Goal: Task Accomplishment & Management: Use online tool/utility

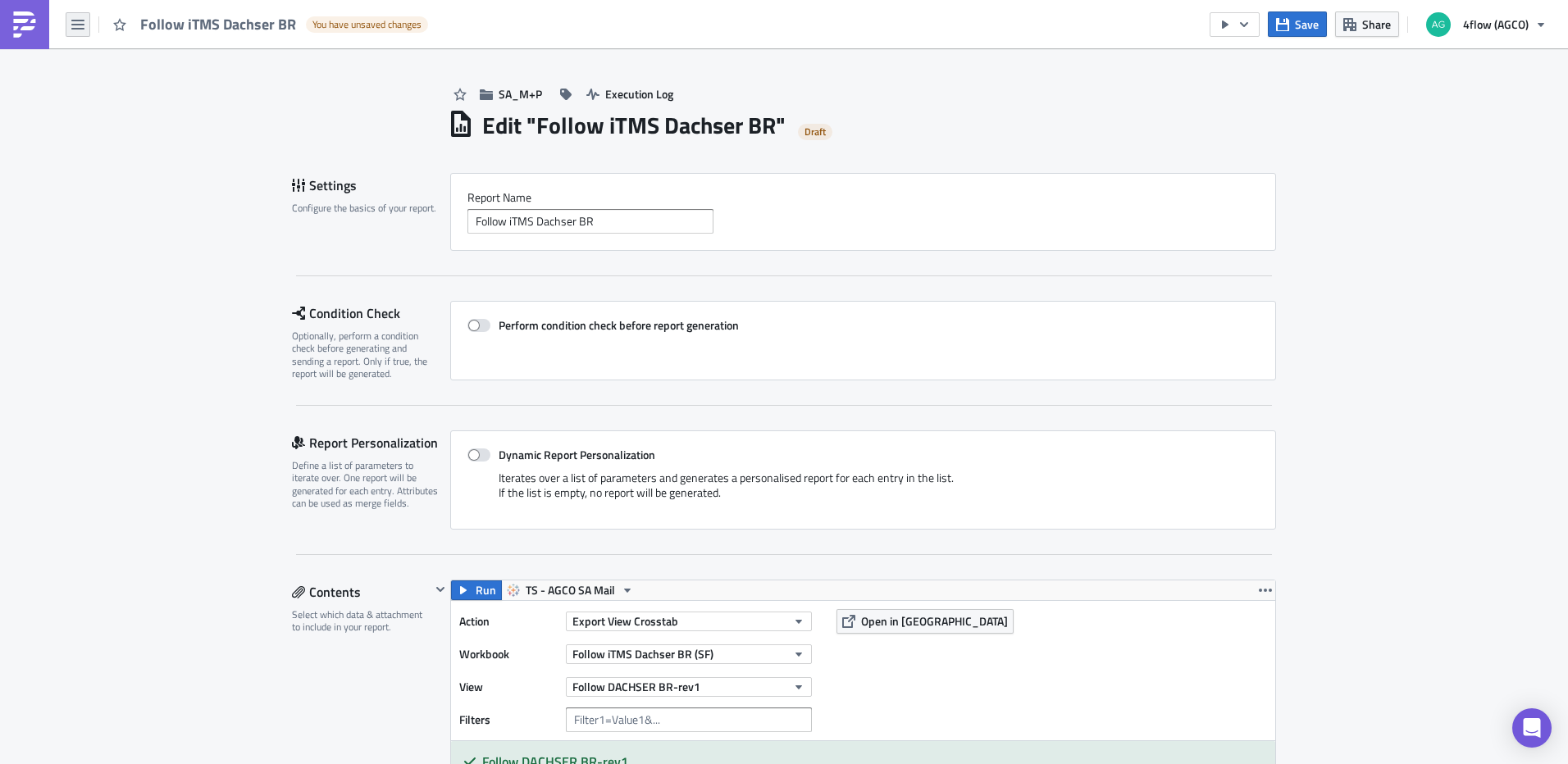
click at [88, 26] on button "button" at bounding box center [78, 25] width 25 height 25
click at [116, 98] on link "Home" at bounding box center [139, 90] width 139 height 25
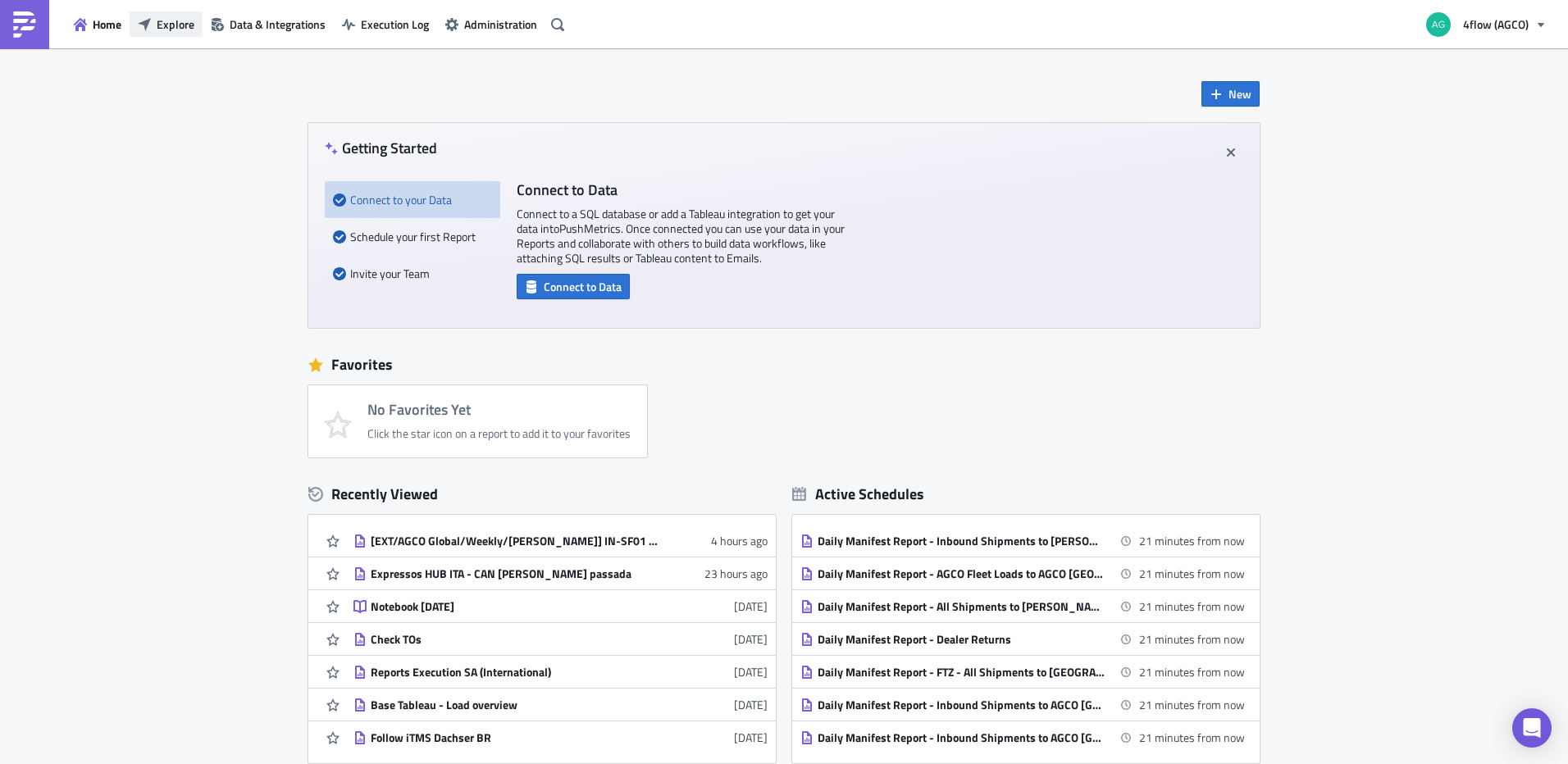
click at [192, 31] on span "Explore" at bounding box center [176, 24] width 38 height 17
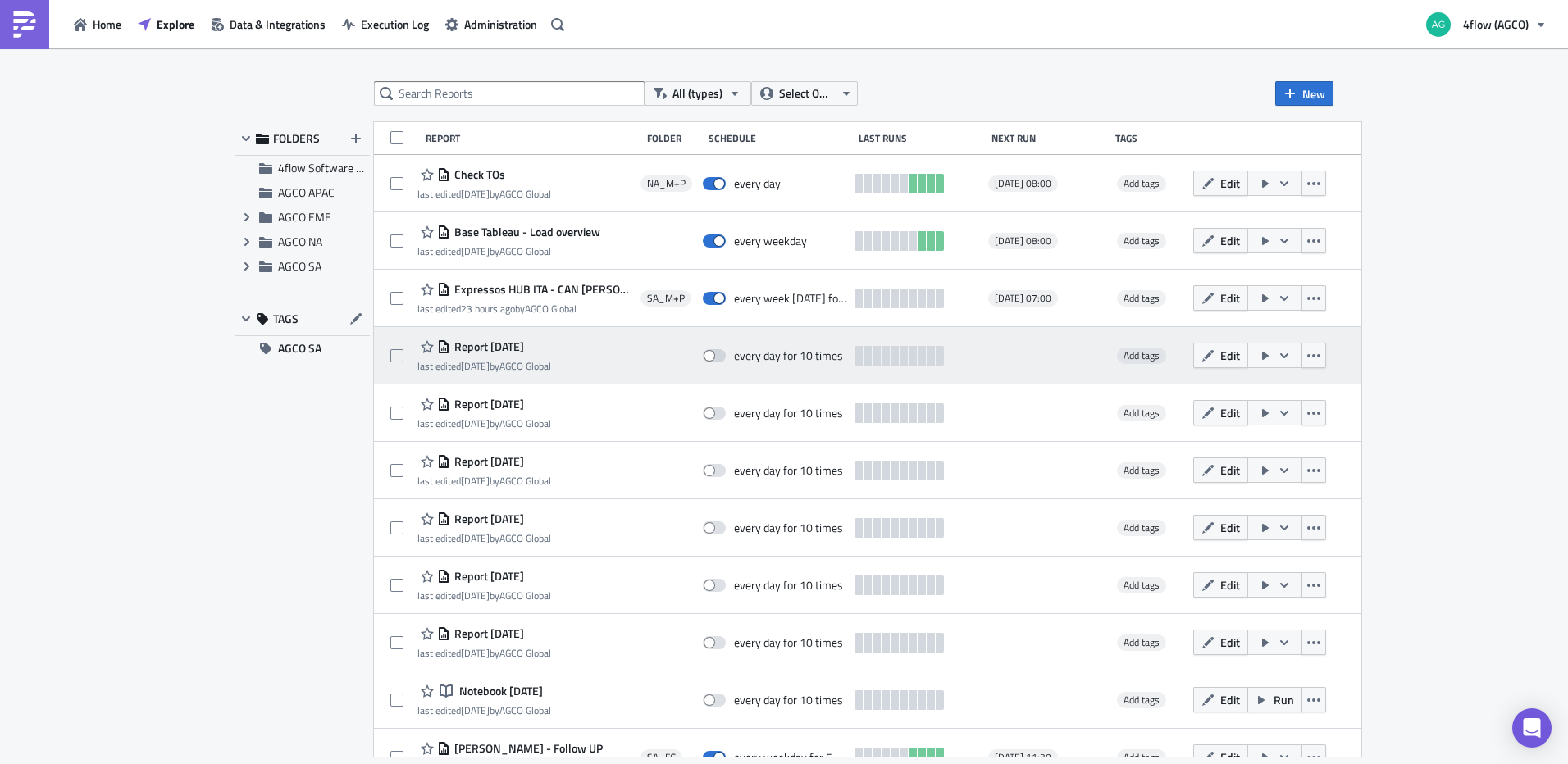
click at [524, 351] on span "Report [DATE]" at bounding box center [487, 347] width 73 height 15
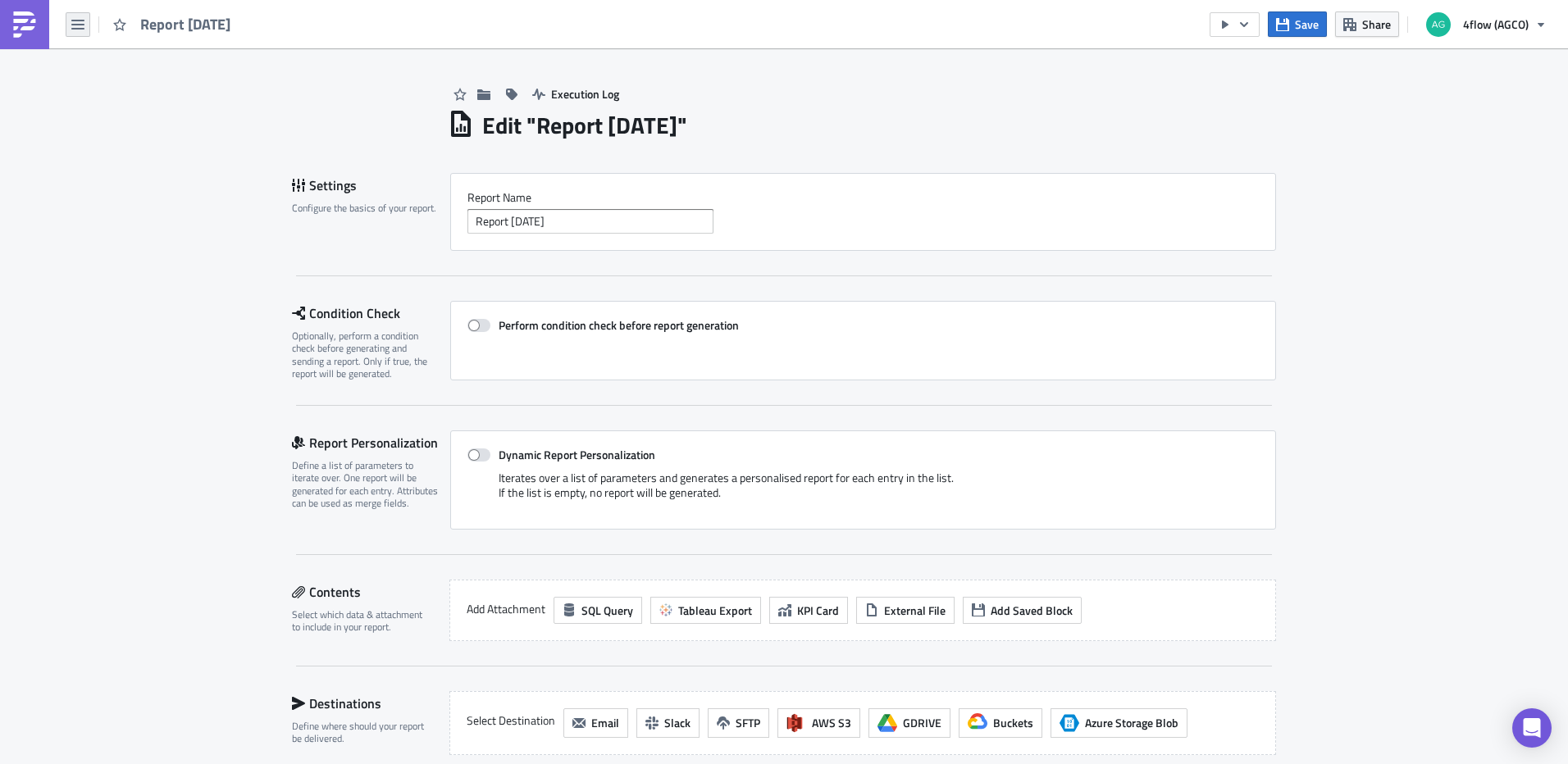
click at [84, 24] on button "button" at bounding box center [78, 25] width 25 height 25
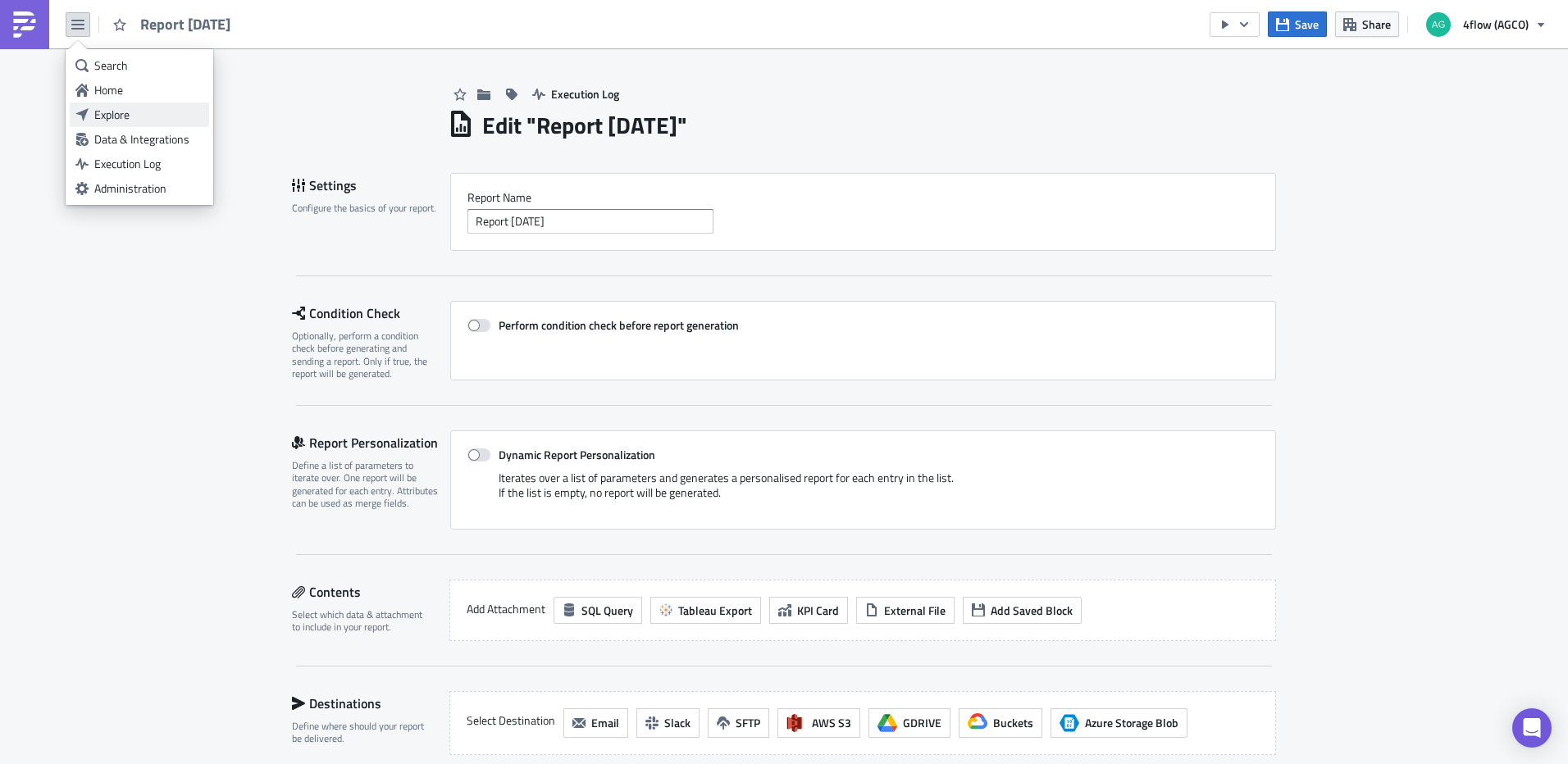
click at [136, 111] on div "Explore" at bounding box center [149, 115] width 109 height 17
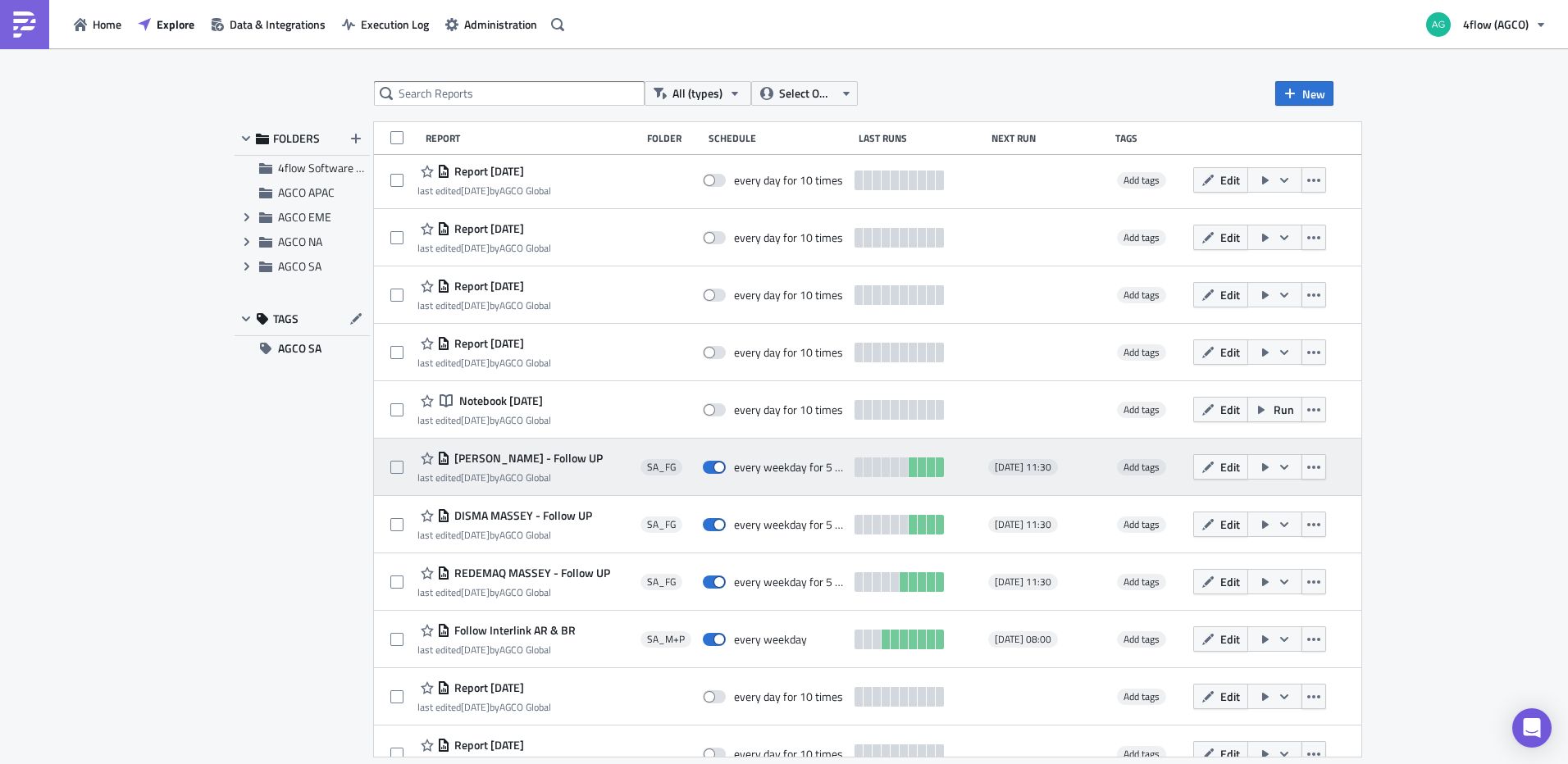
scroll to position [328, 0]
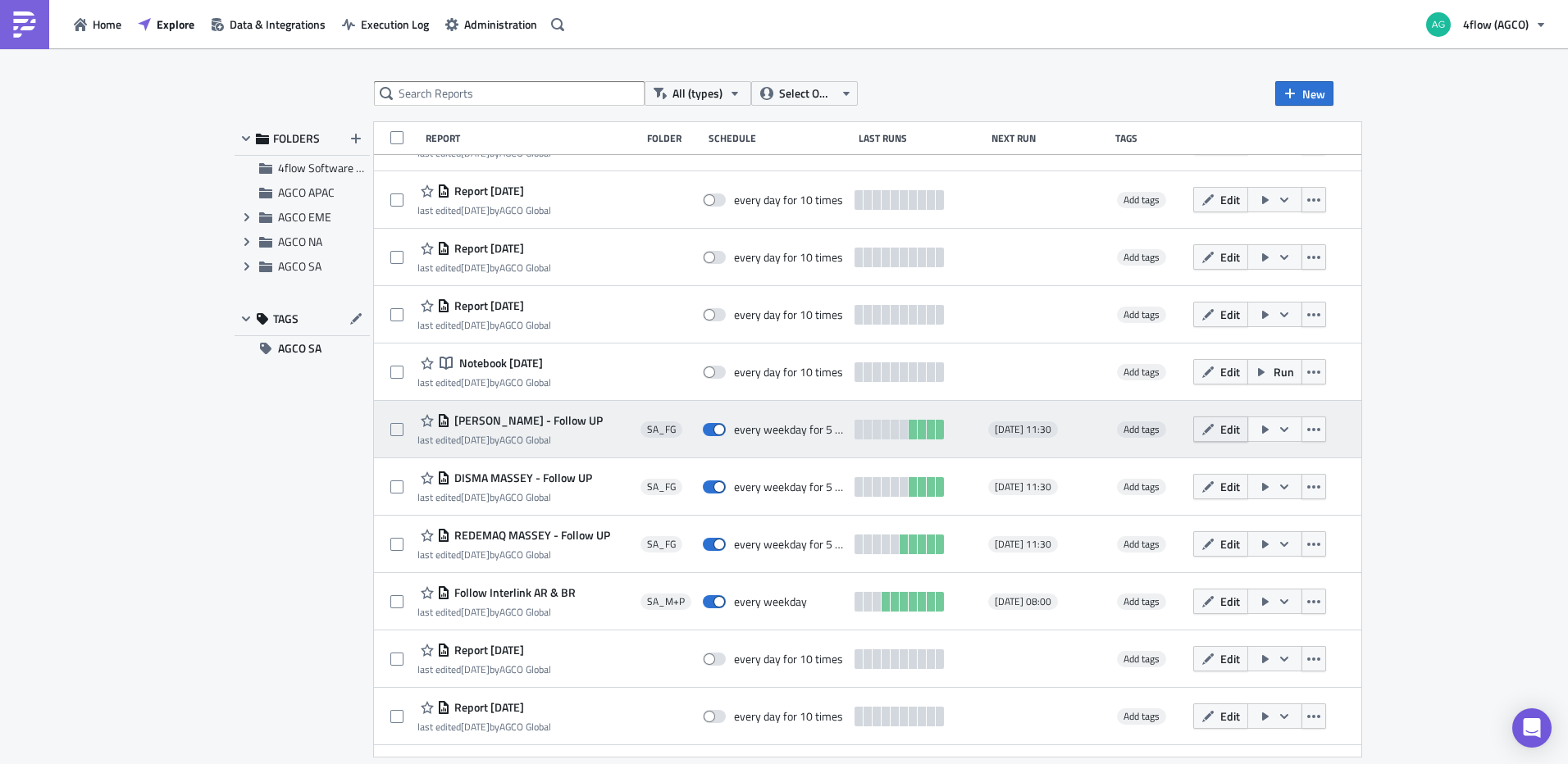
click at [1240, 428] on span "Edit" at bounding box center [1230, 429] width 20 height 17
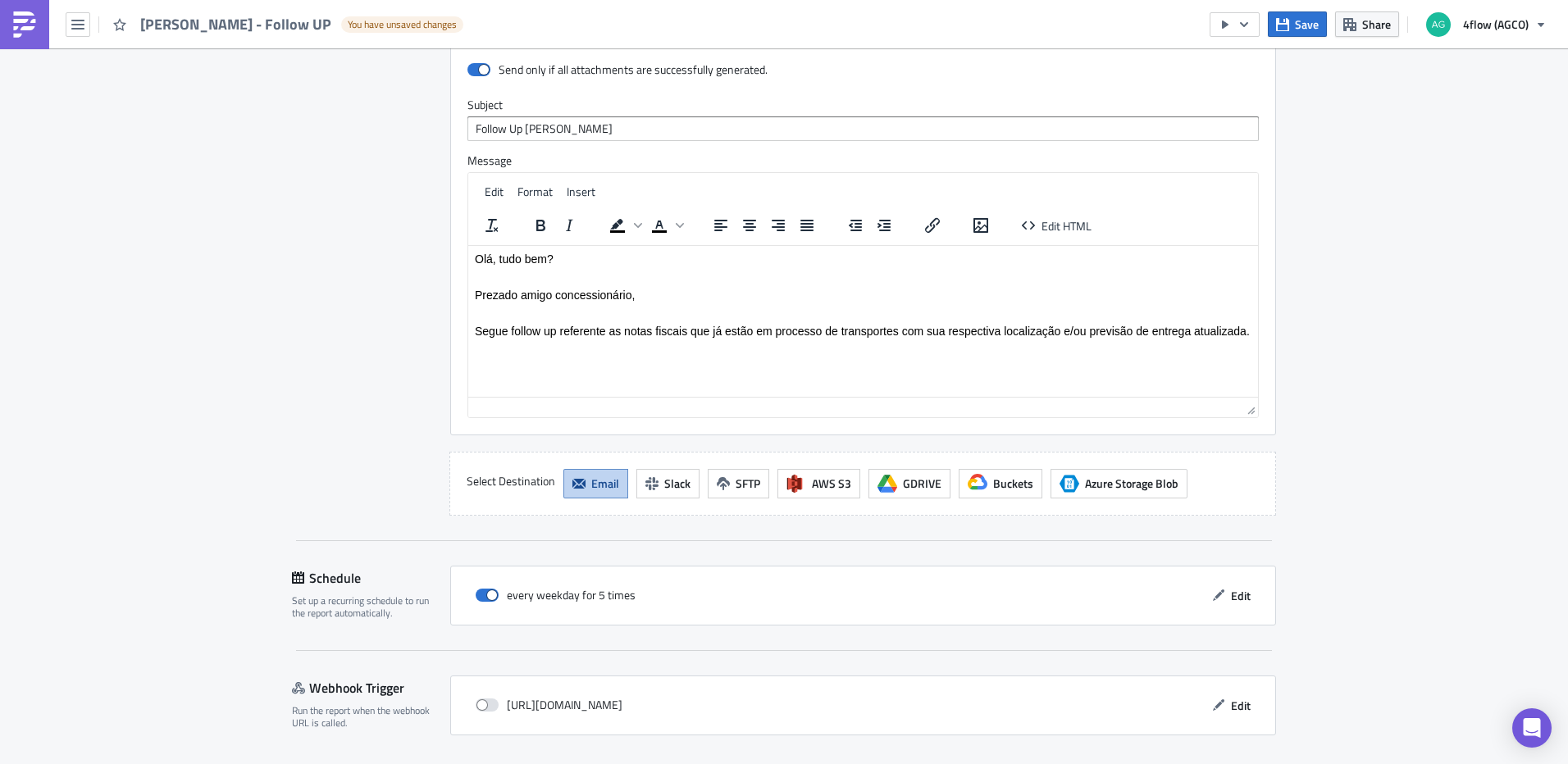
scroll to position [1389, 0]
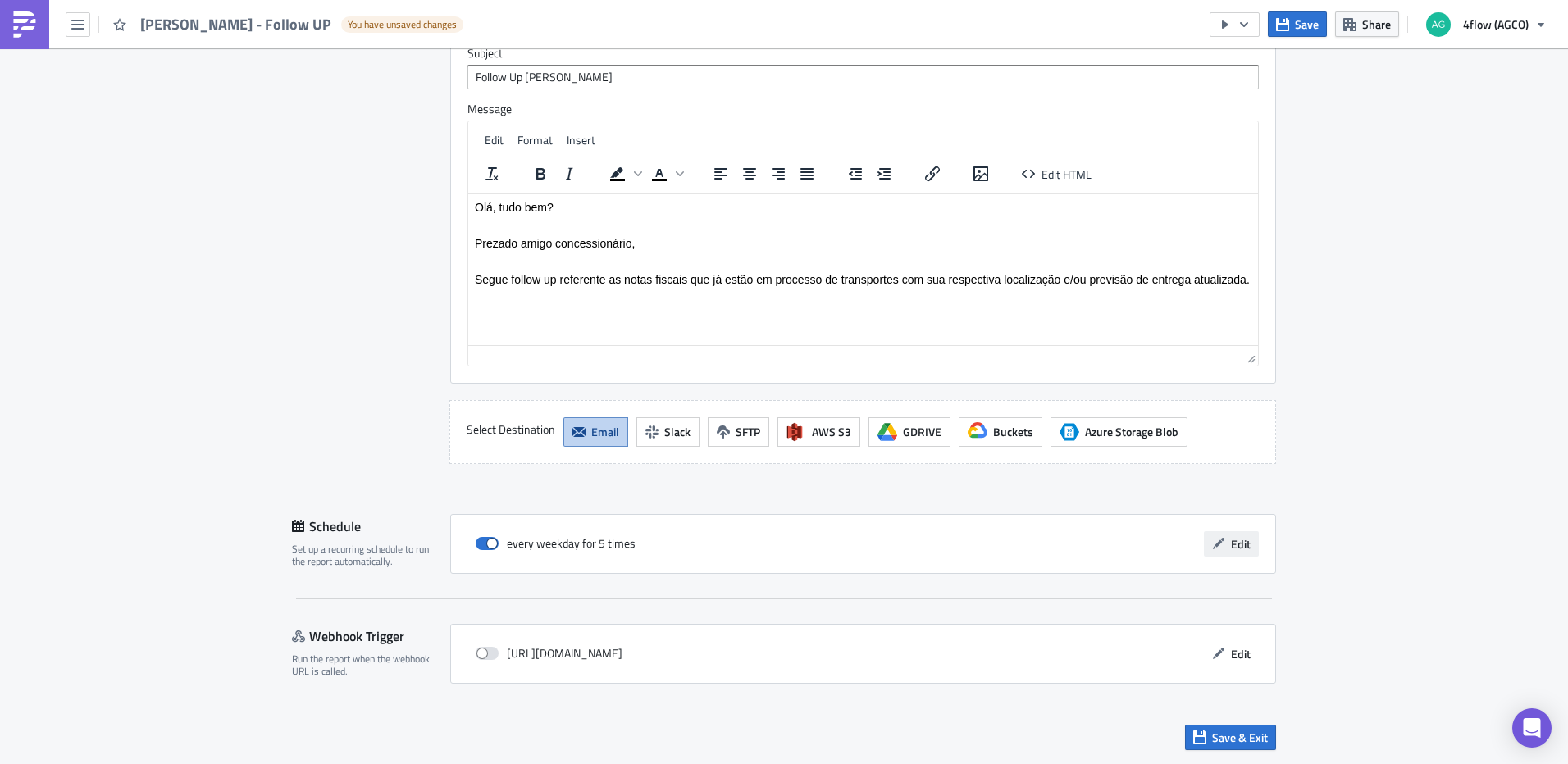
click at [1236, 545] on span "Edit" at bounding box center [1241, 544] width 20 height 17
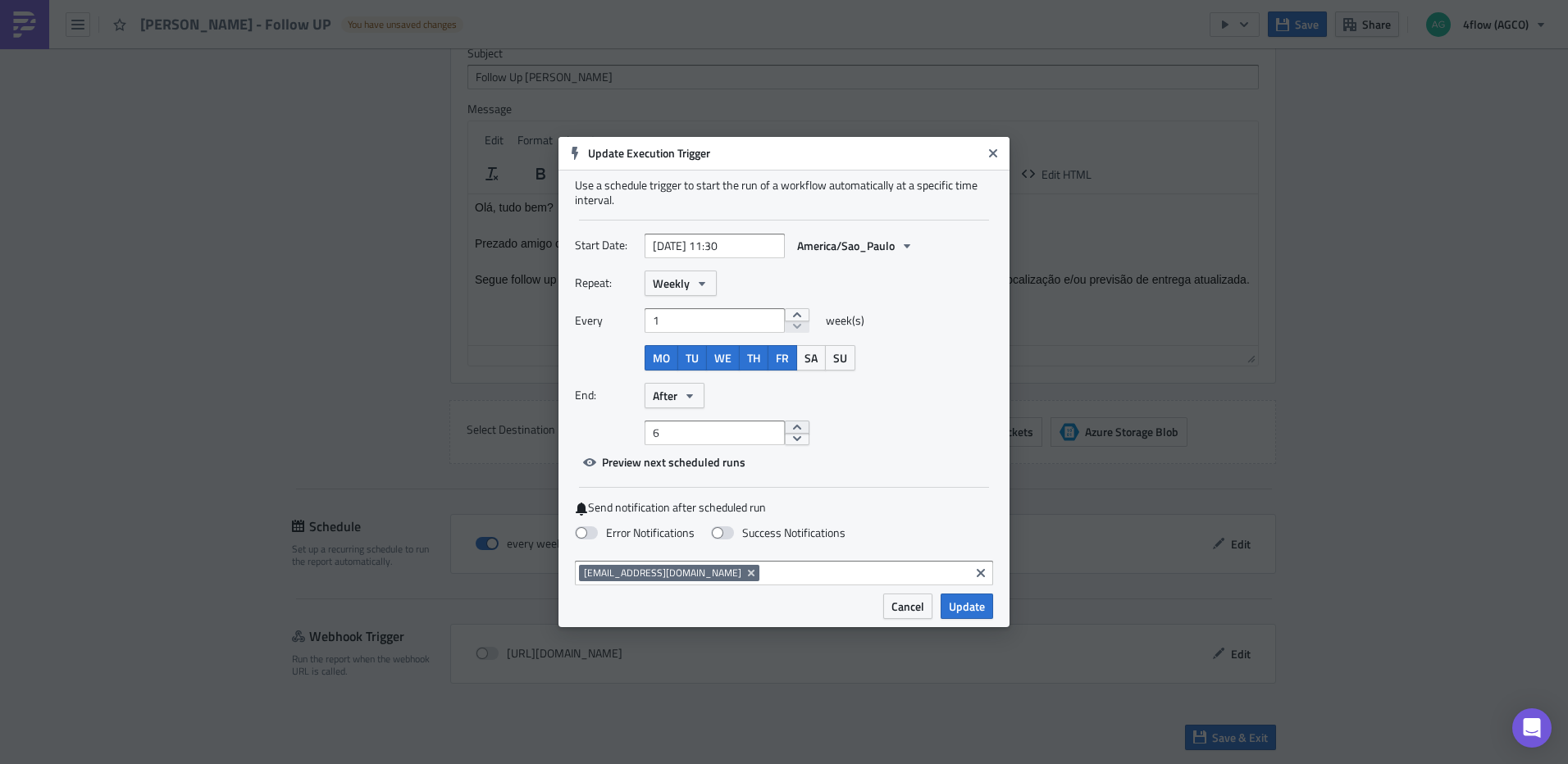
click at [788, 428] on button "increment" at bounding box center [797, 427] width 25 height 13
type input "7"
click at [788, 428] on button "increment" at bounding box center [797, 427] width 25 height 13
click at [698, 456] on span "Preview next scheduled runs" at bounding box center [674, 462] width 144 height 17
click at [956, 451] on div "Start Date: 2025-08-26 11:30 America/Sao_Paulo Repeat: Weekly Every 1 week(s) M…" at bounding box center [784, 353] width 418 height 242
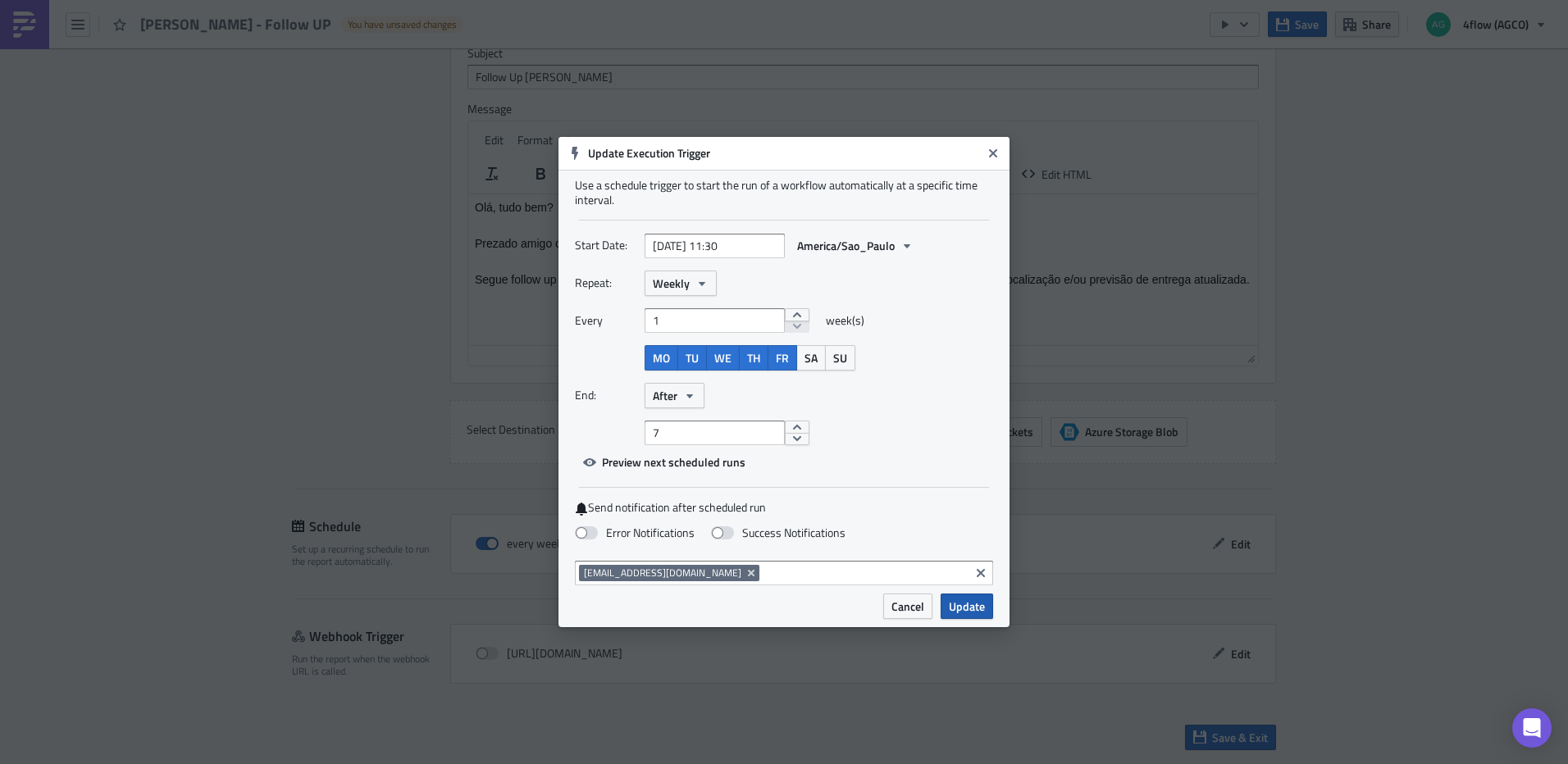
click at [976, 602] on span "Update" at bounding box center [967, 606] width 36 height 17
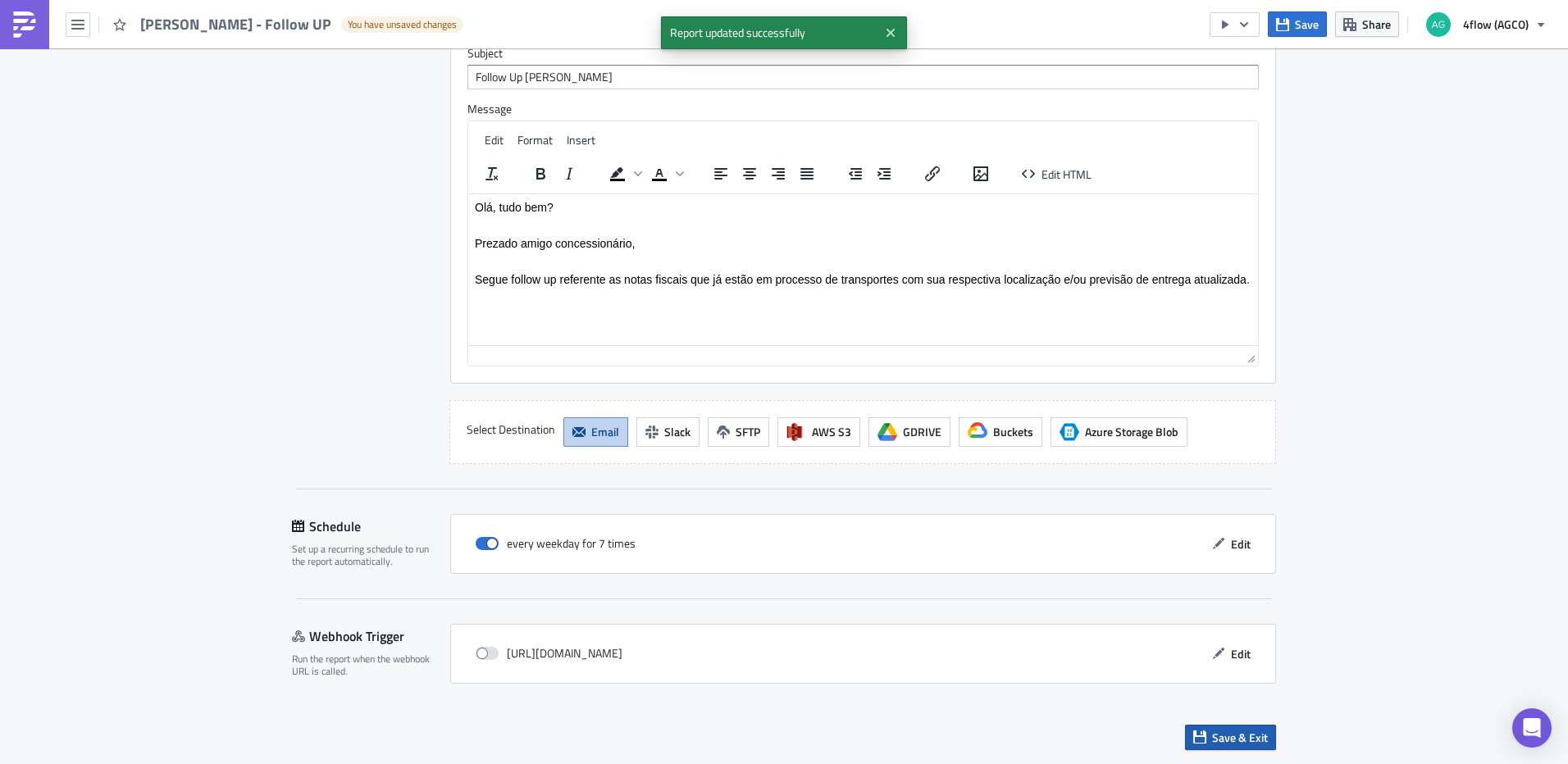
click at [1221, 742] on span "Save & Exit" at bounding box center [1240, 738] width 56 height 17
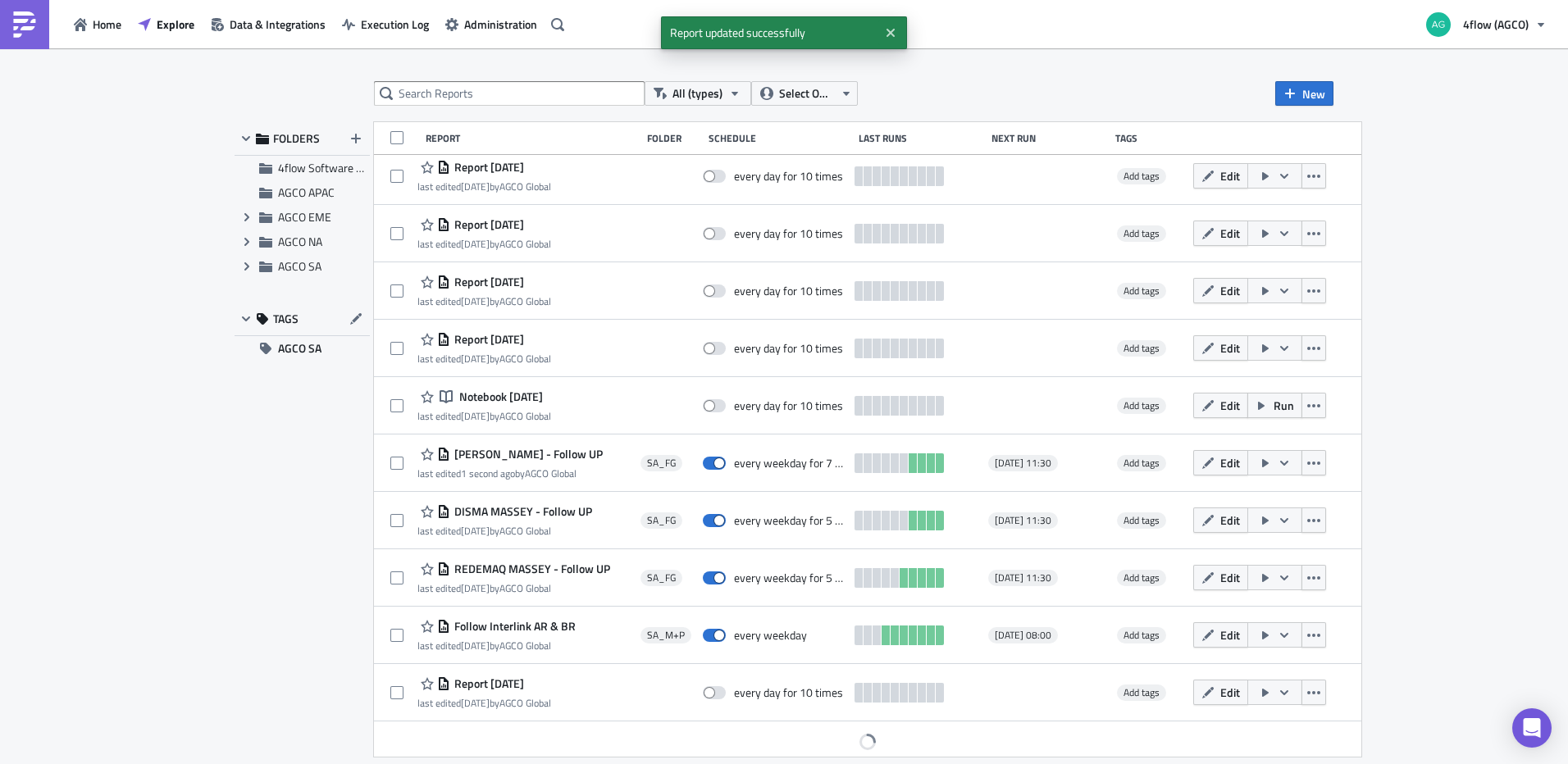
scroll to position [300, 0]
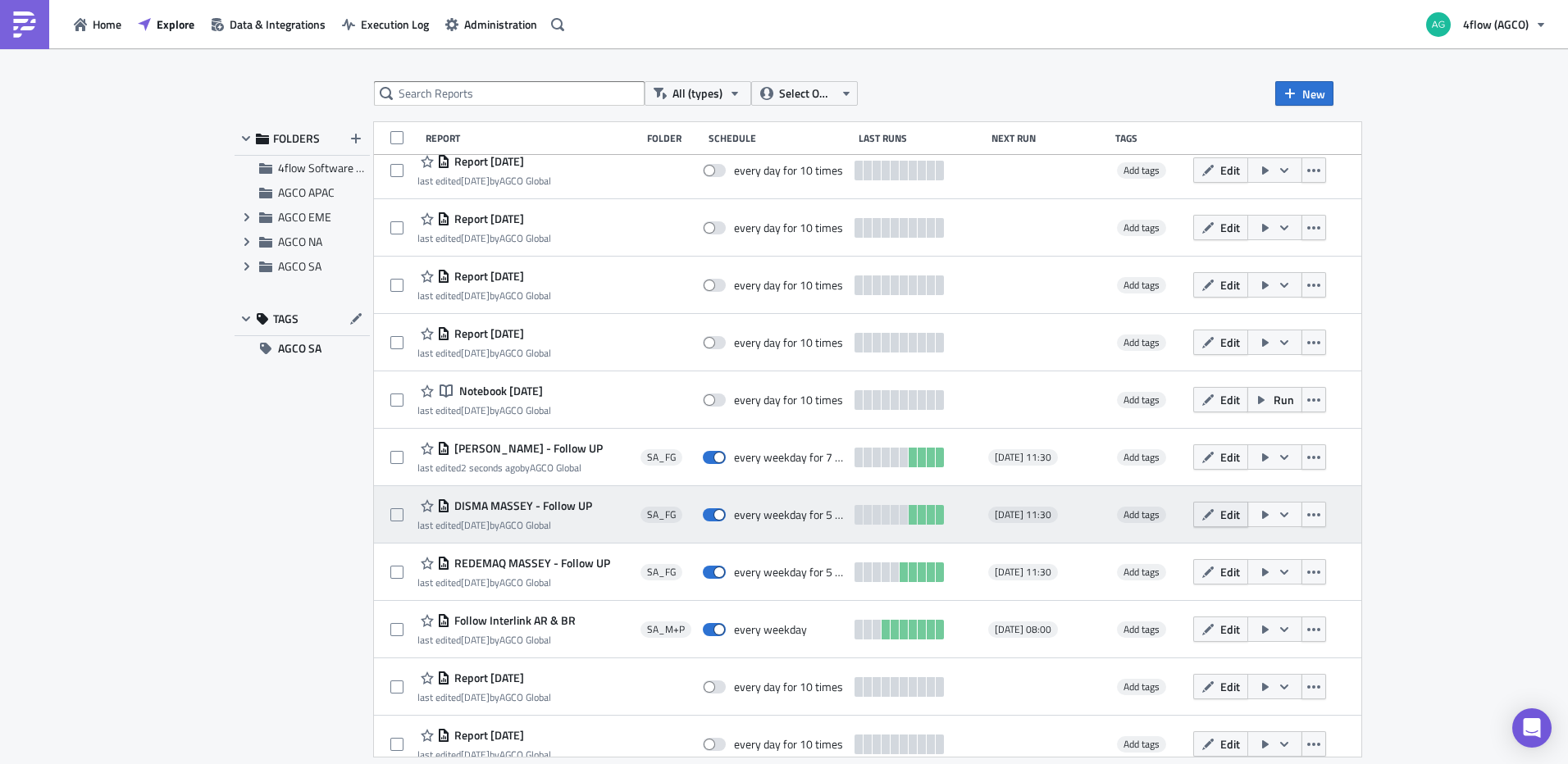
click at [1215, 519] on button "Edit" at bounding box center [1221, 514] width 55 height 26
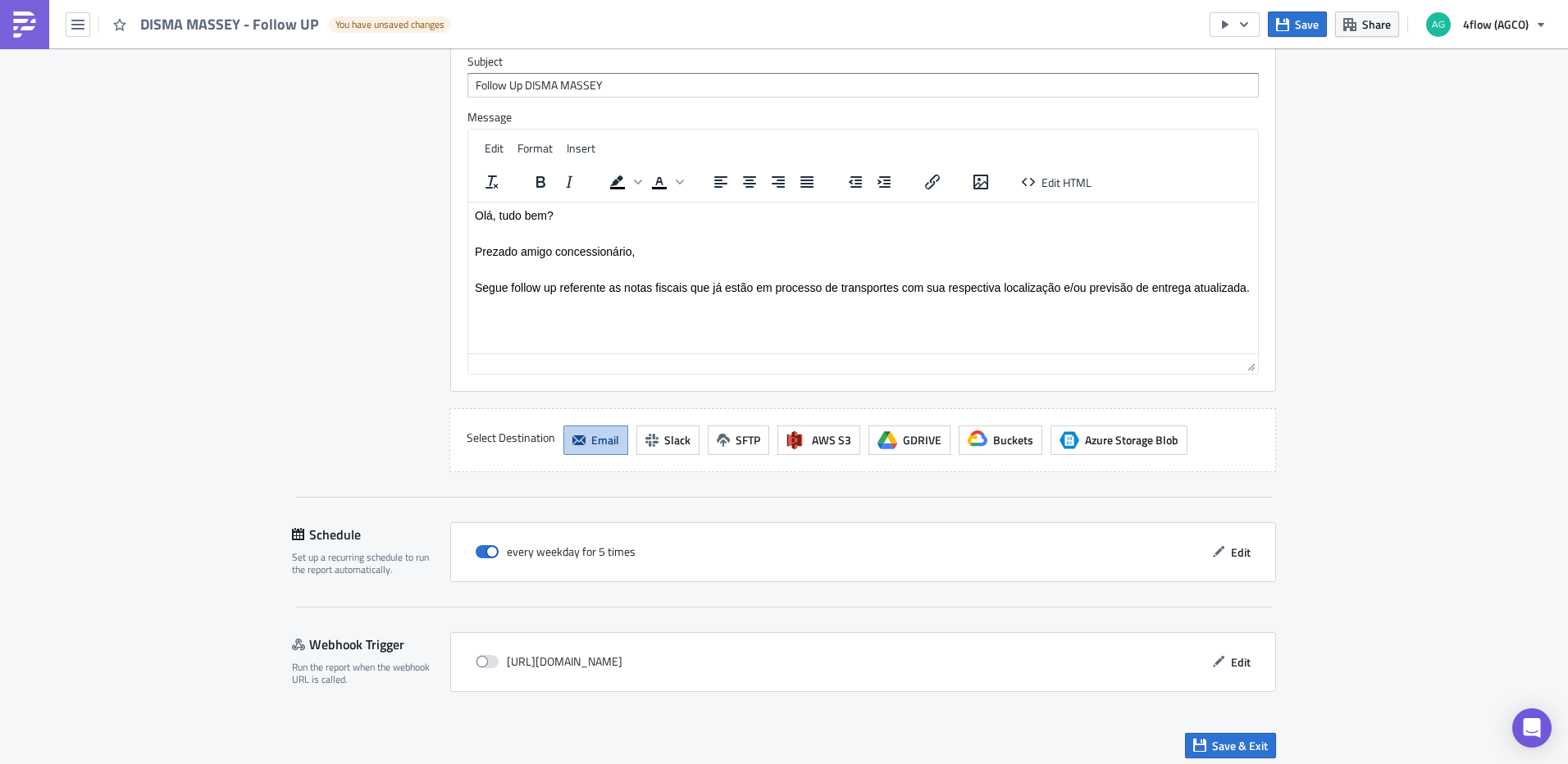
scroll to position [1389, 0]
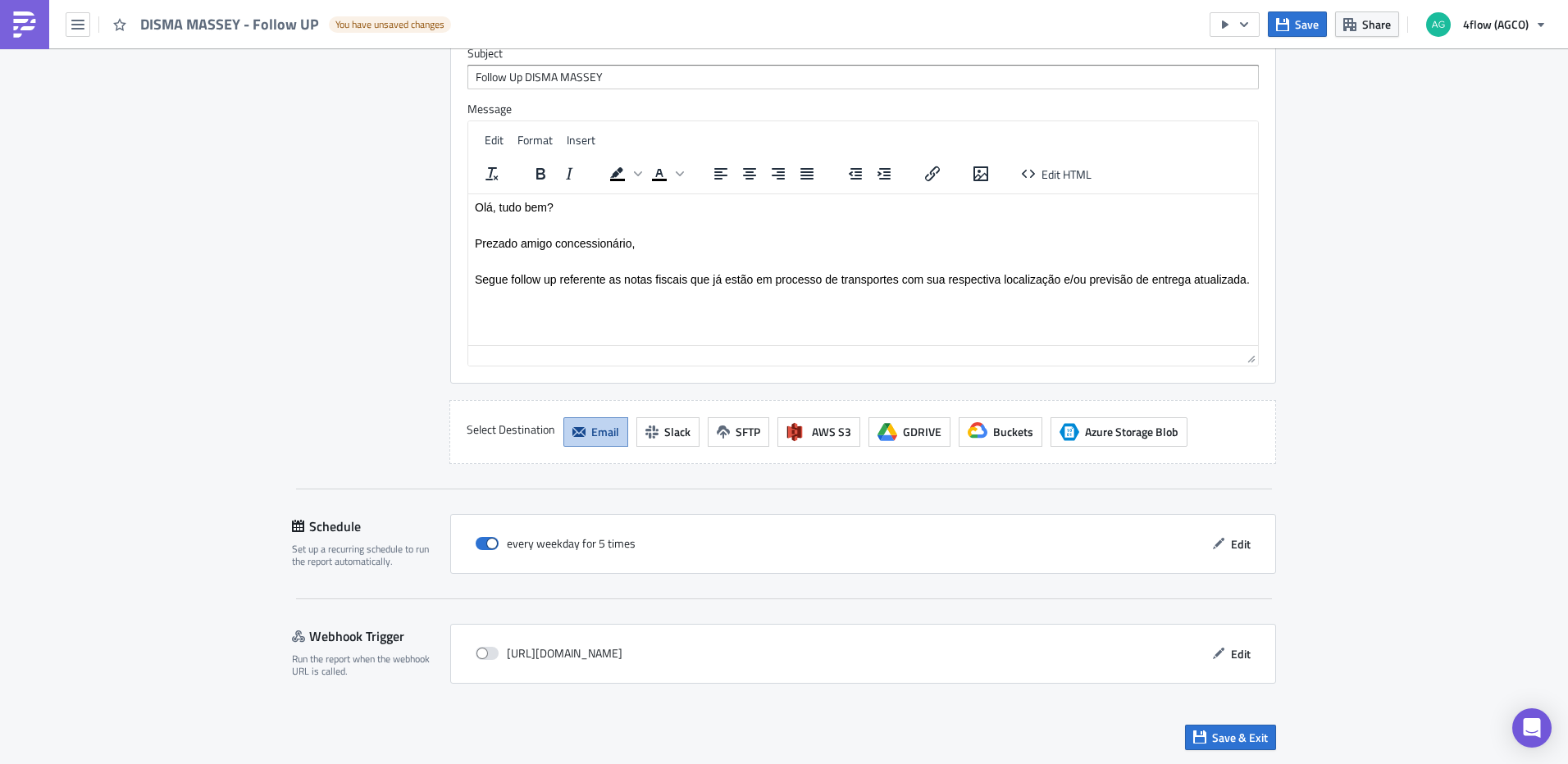
click at [1255, 544] on div "every weekday for 5 times Edit" at bounding box center [863, 544] width 826 height 60
click at [1241, 543] on span "Edit" at bounding box center [1241, 544] width 20 height 17
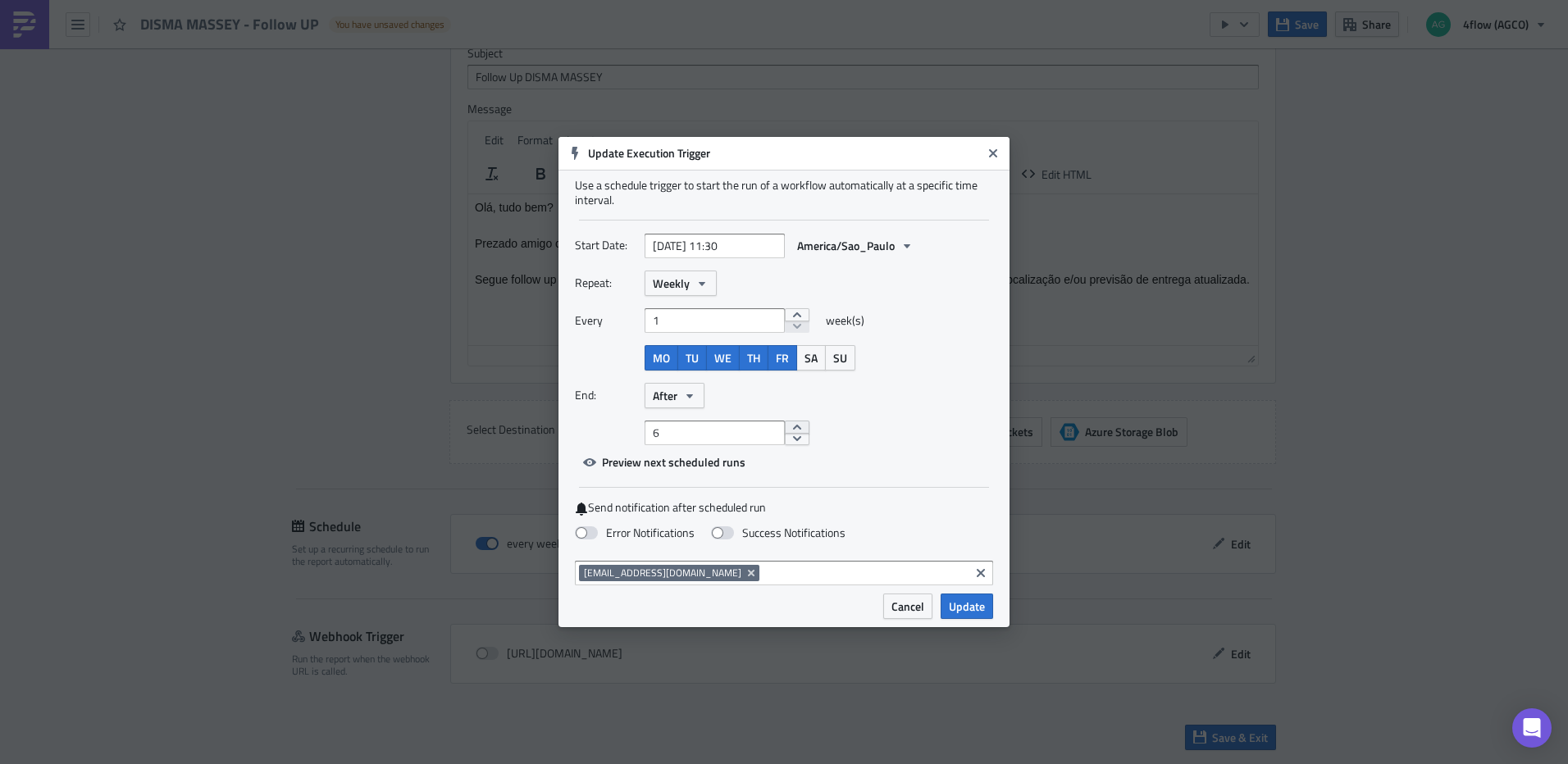
click at [789, 431] on button "increment" at bounding box center [797, 427] width 25 height 13
type input "7"
click at [789, 431] on button "increment" at bounding box center [797, 427] width 25 height 13
click at [960, 606] on span "Update" at bounding box center [967, 606] width 36 height 17
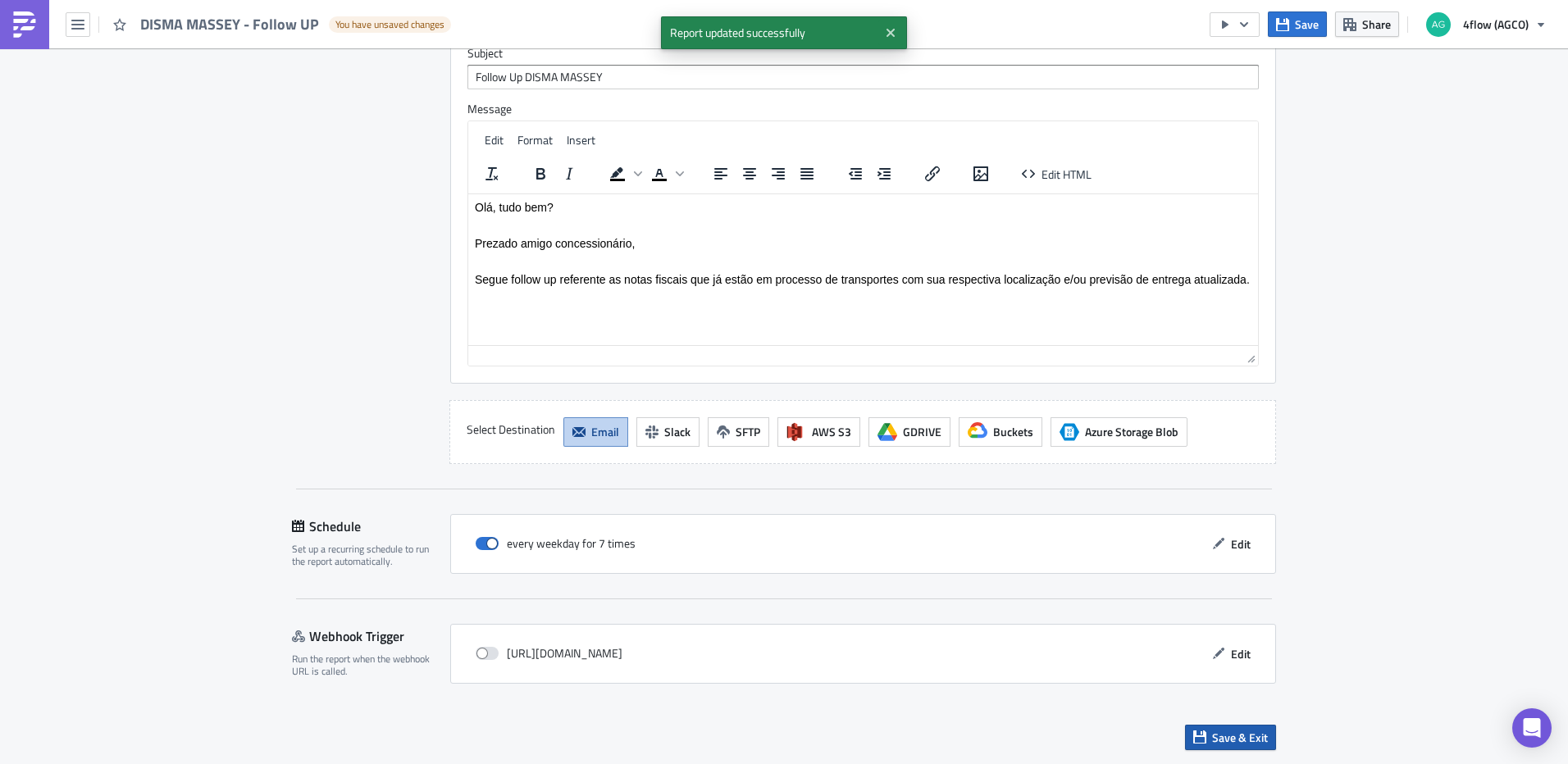
click at [1240, 741] on span "Save & Exit" at bounding box center [1240, 738] width 56 height 17
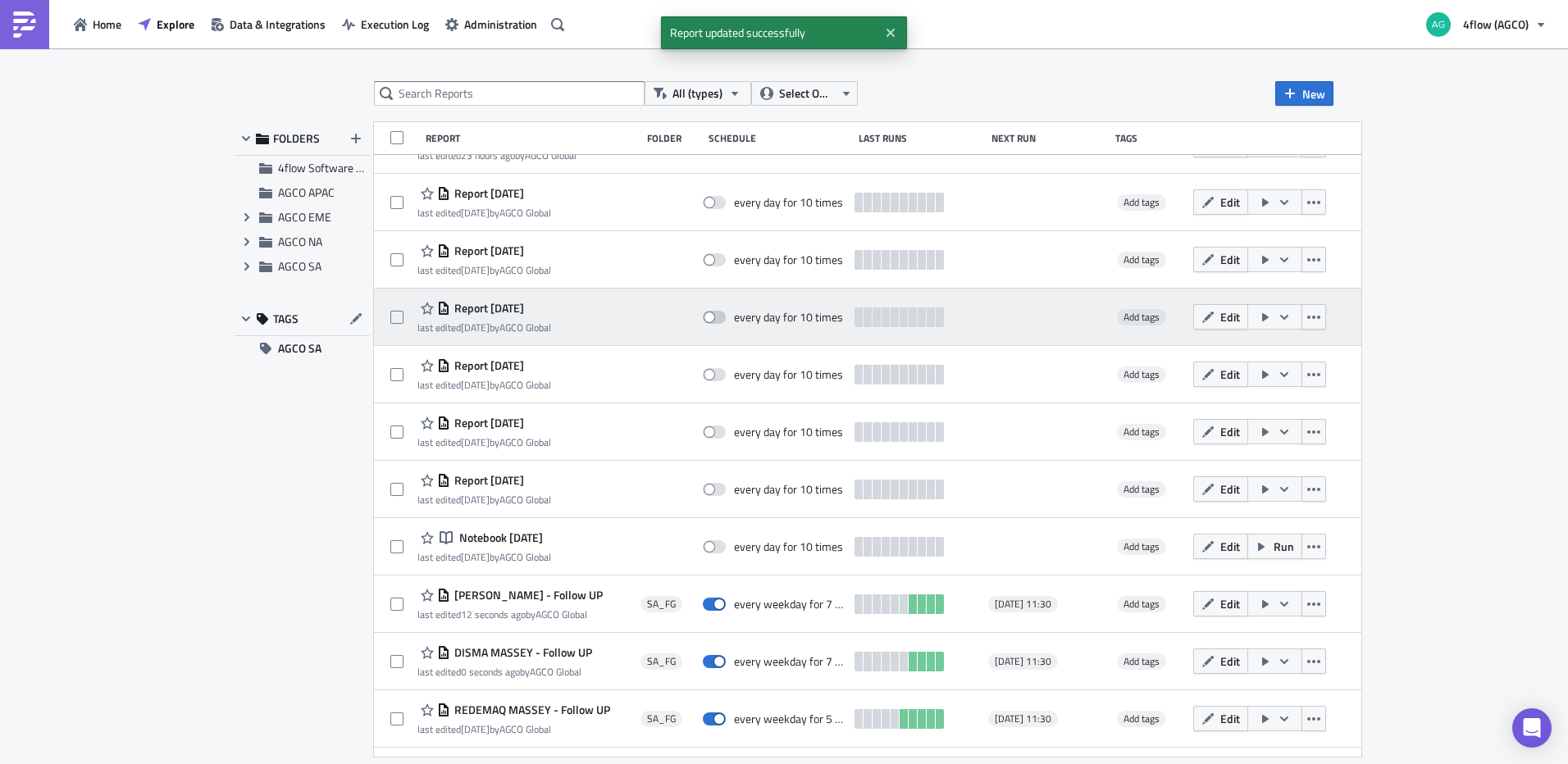
scroll to position [300, 0]
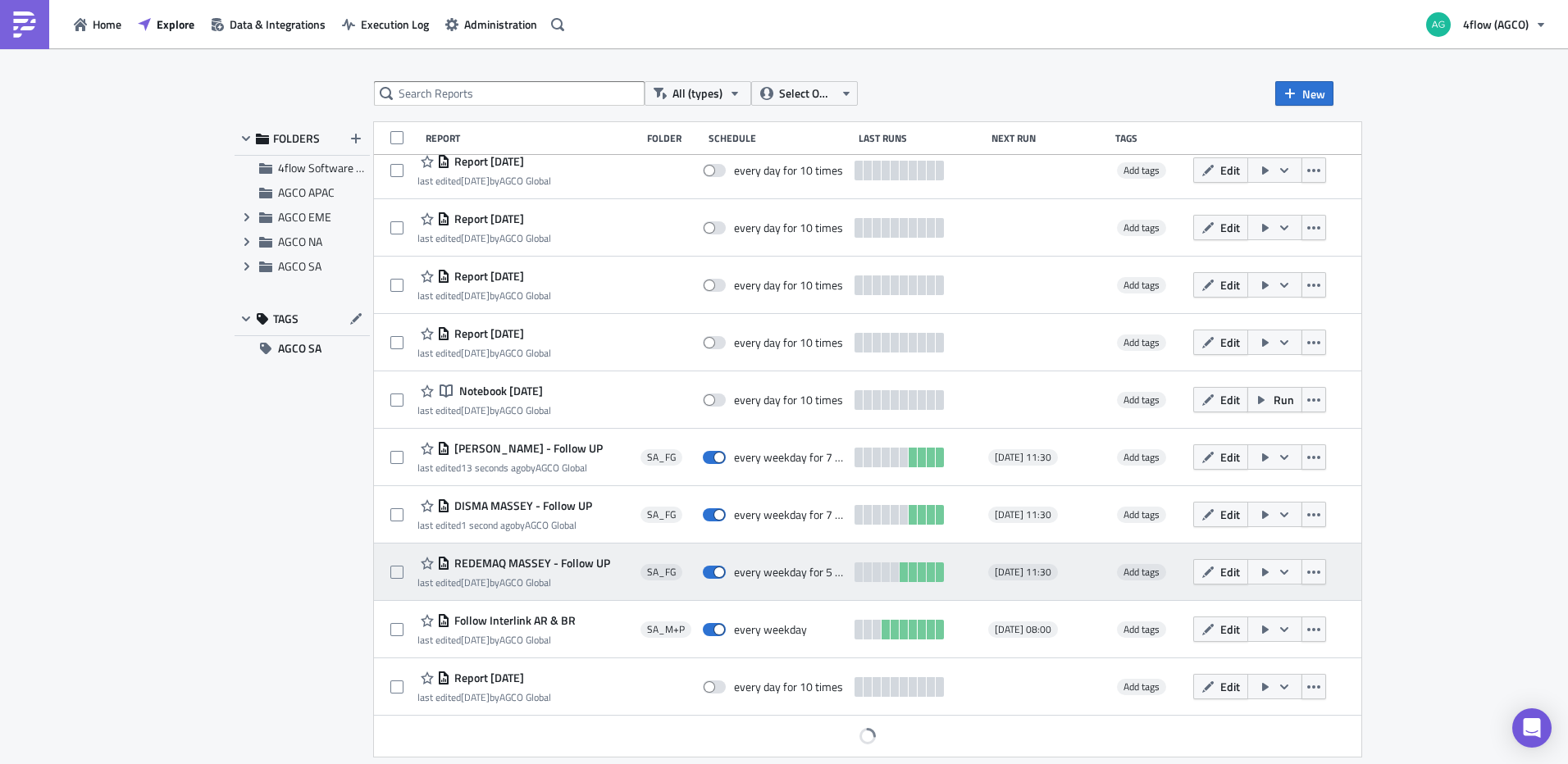
click at [593, 558] on span "REDEMAQ MASSEY - Follow UP" at bounding box center [531, 564] width 160 height 15
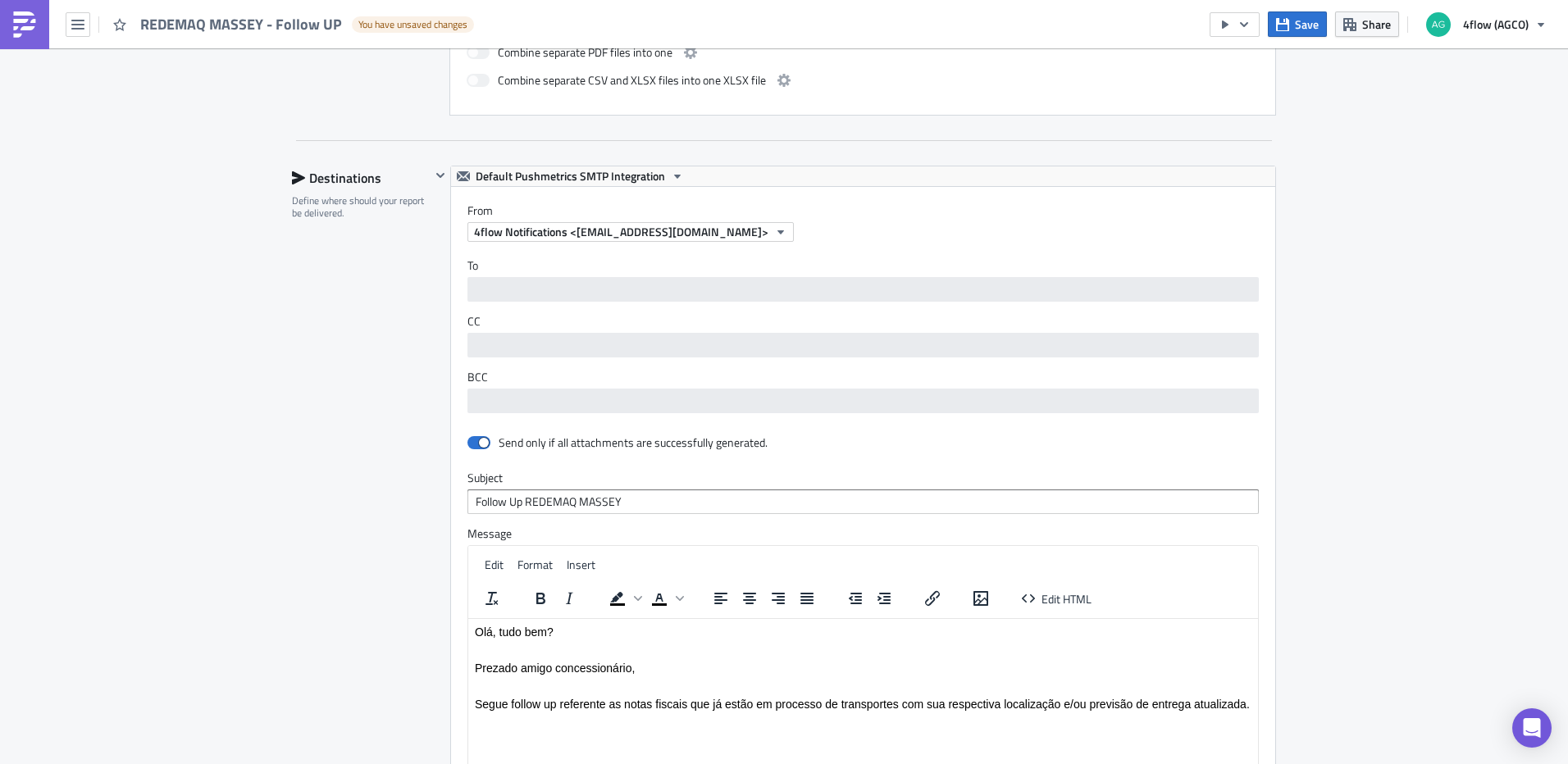
scroll to position [1389, 0]
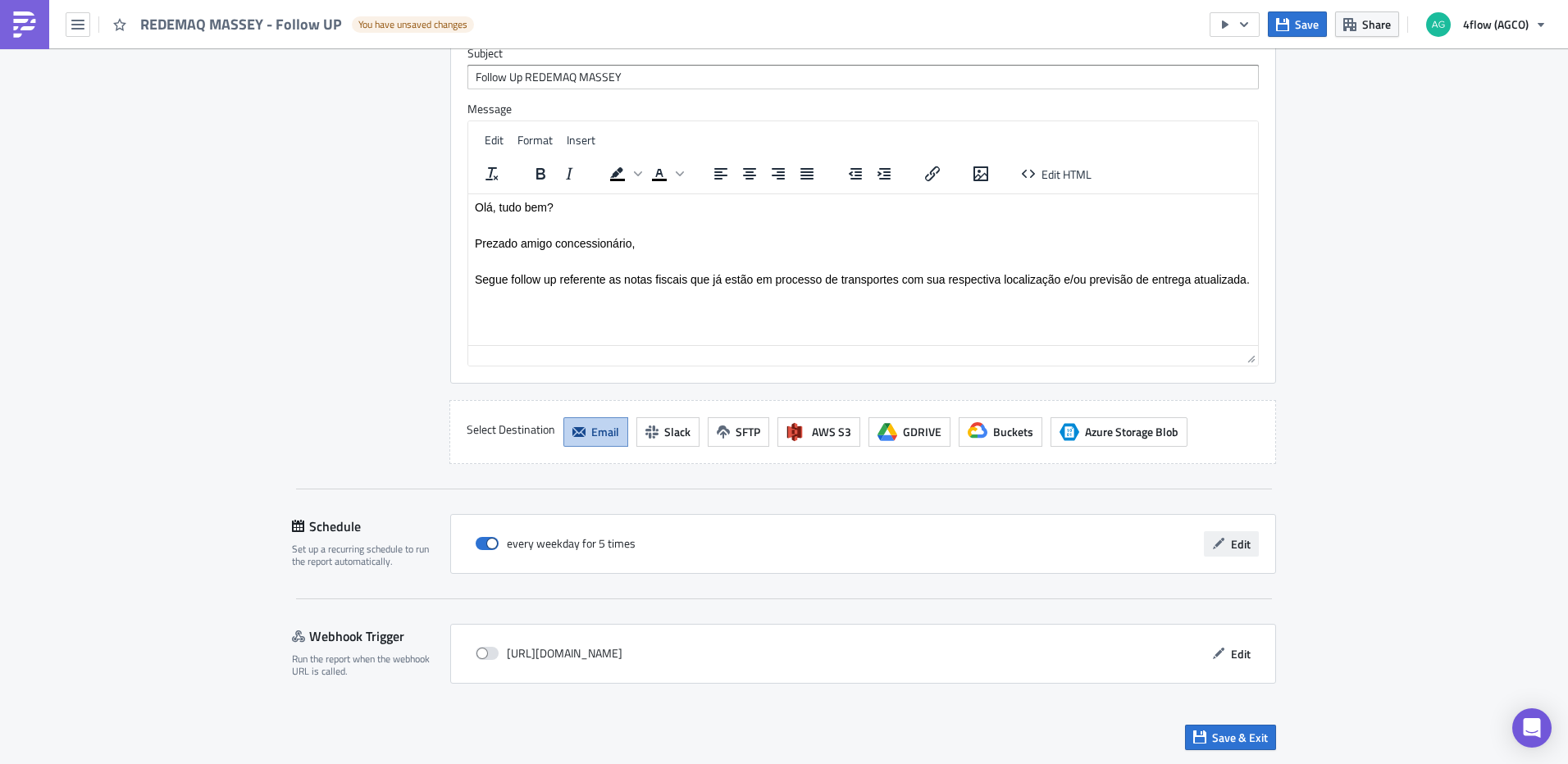
click at [1216, 553] on button "Edit" at bounding box center [1231, 544] width 55 height 26
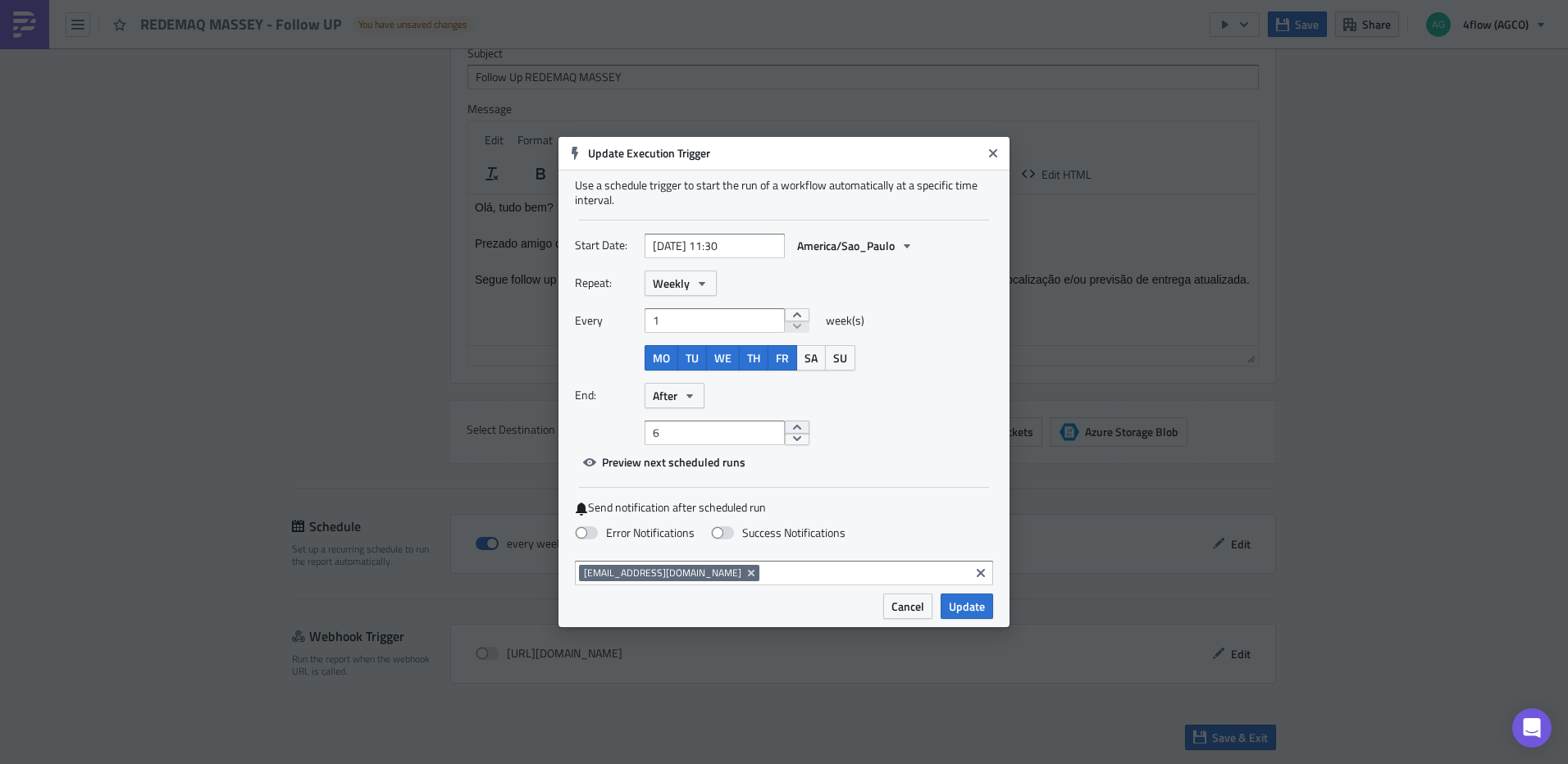
click at [786, 427] on button "increment" at bounding box center [797, 427] width 25 height 13
type input "7"
click at [786, 427] on button "increment" at bounding box center [797, 427] width 25 height 13
click at [970, 602] on span "Update" at bounding box center [967, 606] width 36 height 17
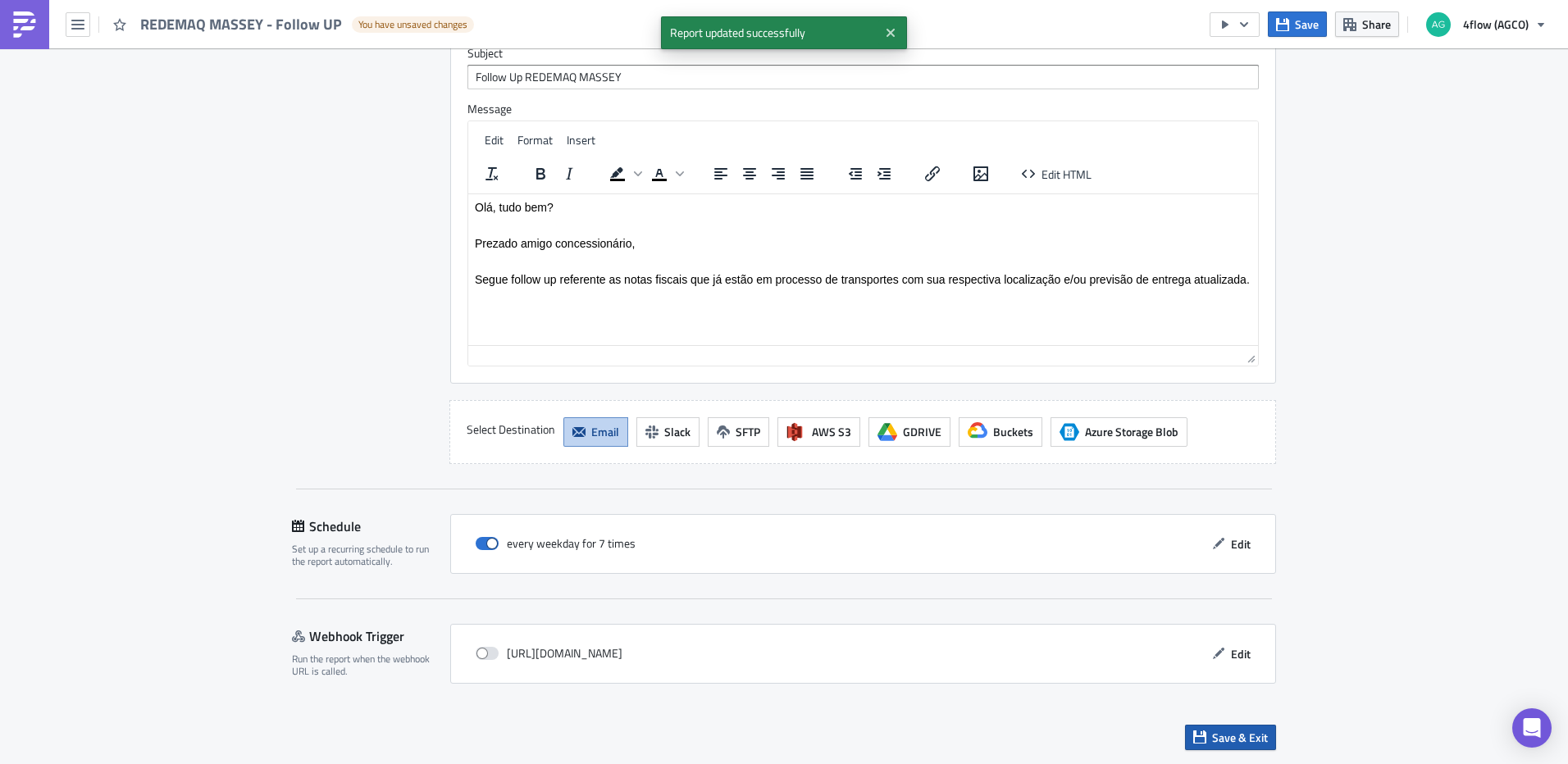
click at [1249, 746] on button "Save & Exit" at bounding box center [1230, 738] width 91 height 26
